Goal: Information Seeking & Learning: Learn about a topic

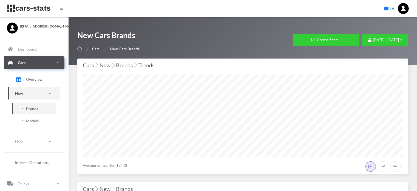
select select "25"
click at [373, 42] on span "January 1, 2025 - August 28, 2025" at bounding box center [386, 40] width 26 height 4
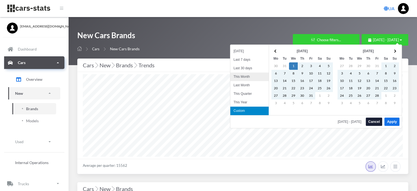
click at [241, 77] on li "This Month" at bounding box center [249, 76] width 38 height 9
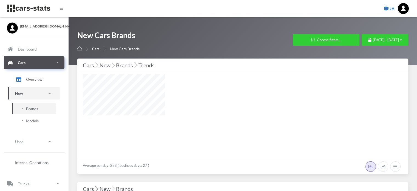
select select "25"
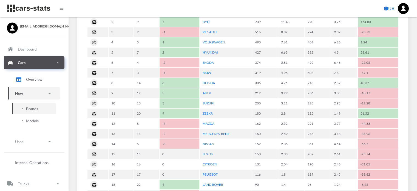
scroll to position [302, 0]
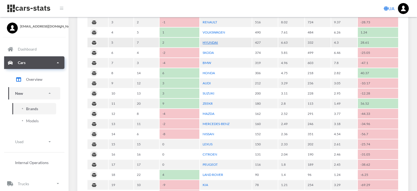
click at [210, 42] on link "HYUNDAI" at bounding box center [210, 42] width 15 height 4
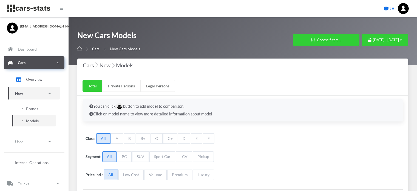
scroll to position [137, 0]
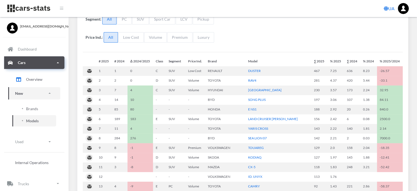
select select "25"
select select "HYUNDAI"
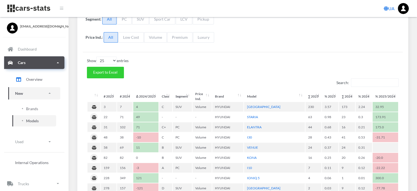
scroll to position [4, 4]
click at [30, 108] on span "Brands" at bounding box center [32, 109] width 12 height 6
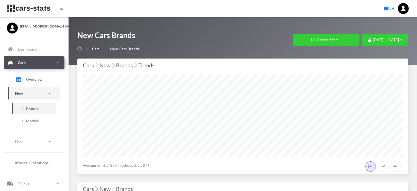
select select "25"
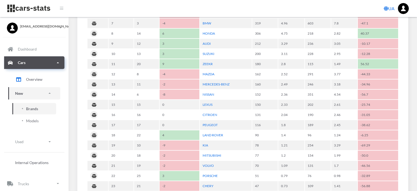
scroll to position [357, 0]
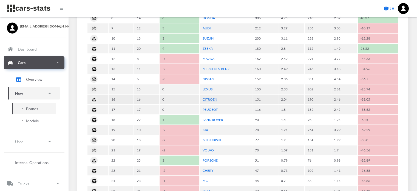
click at [211, 97] on link "CITROEN" at bounding box center [210, 99] width 15 height 4
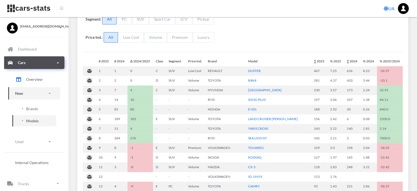
select select "25"
select select "CITROEN"
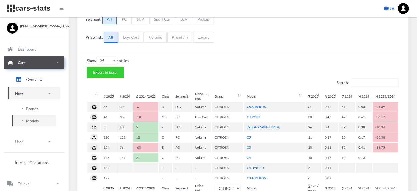
scroll to position [4, 4]
